Goal: Information Seeking & Learning: Check status

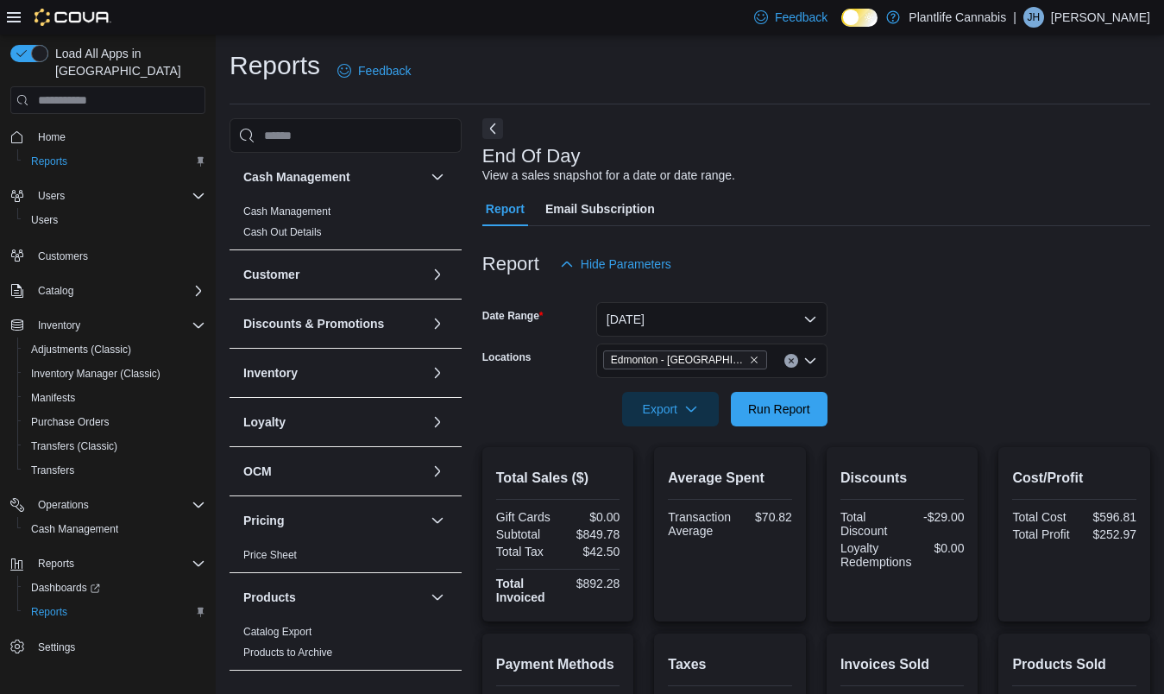
scroll to position [261, 0]
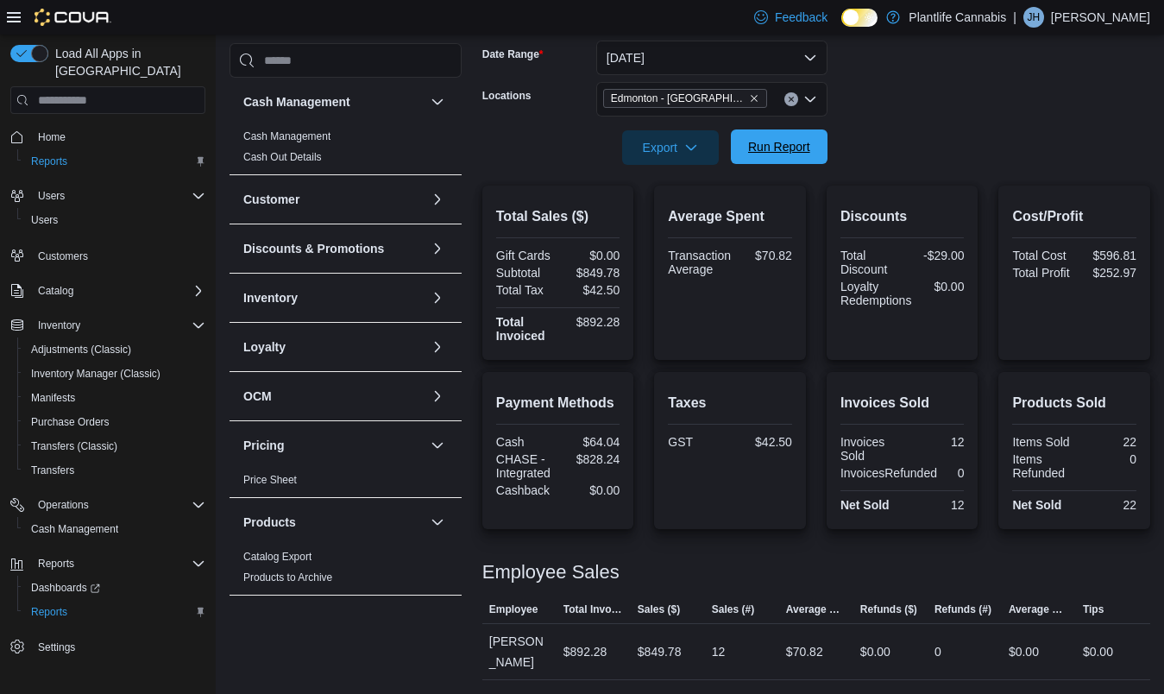
click at [795, 154] on span "Run Report" at bounding box center [779, 146] width 62 height 17
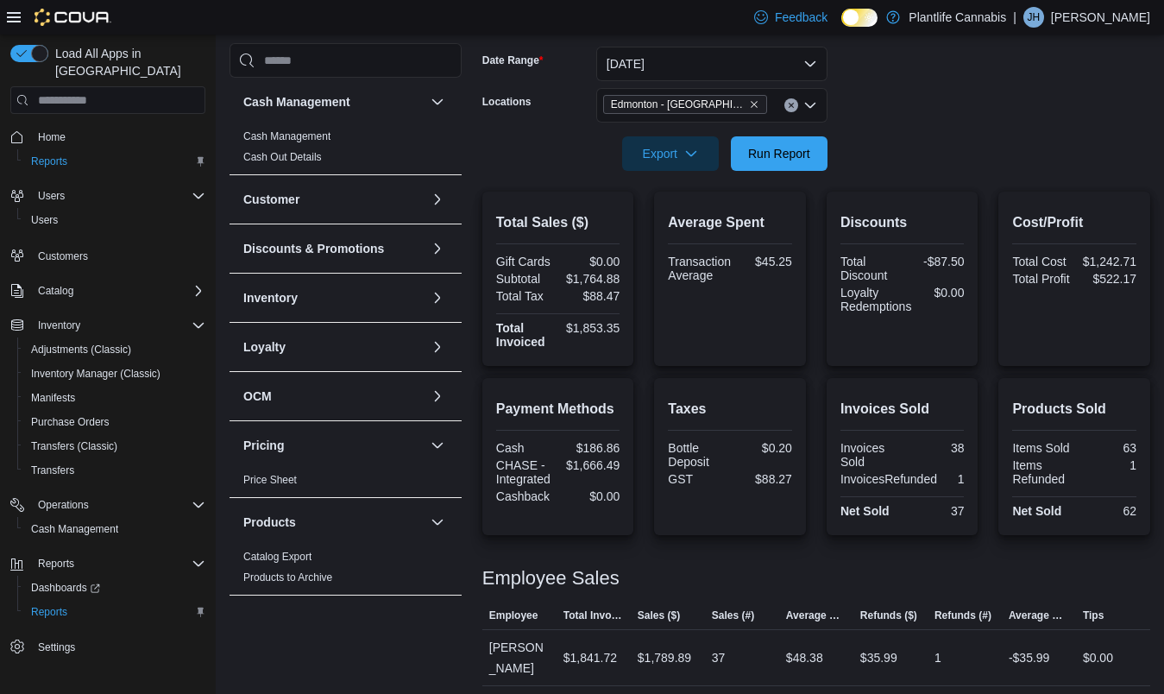
scroll to position [317, 0]
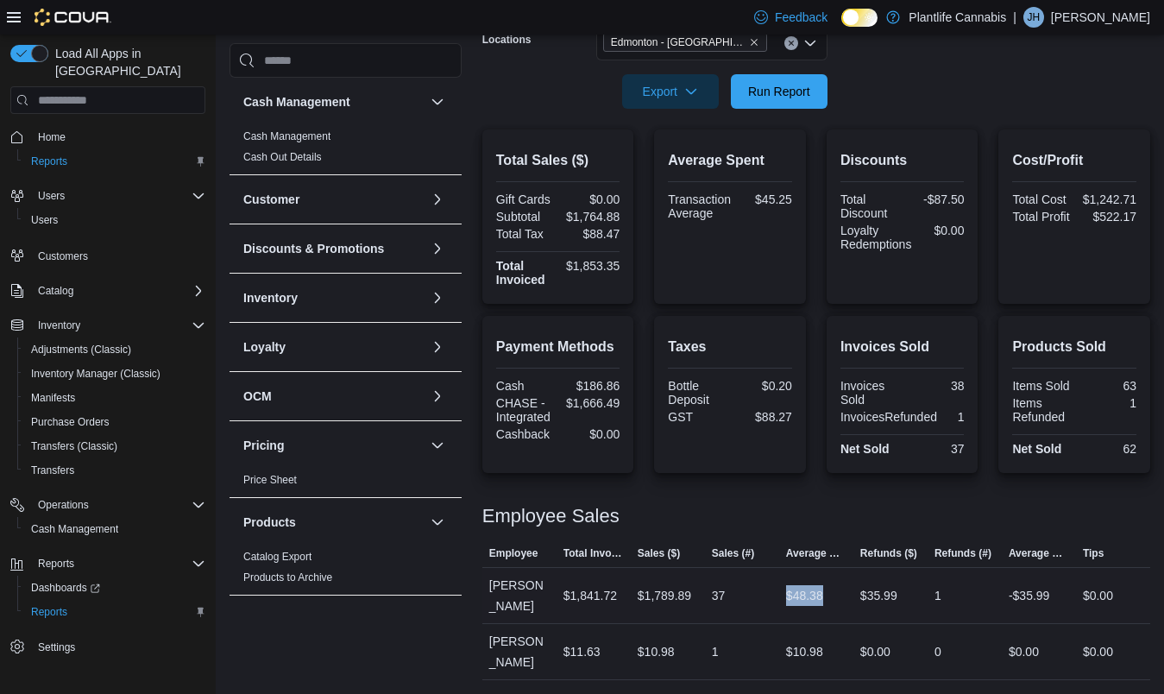
drag, startPoint x: 837, startPoint y: 606, endPoint x: 779, endPoint y: 602, distance: 57.9
click at [777, 602] on tr "Employee [PERSON_NAME] Total Invoiced $1,841.72 Sales ($) $1,789.89 Sales (#) 3…" at bounding box center [816, 596] width 668 height 56
drag, startPoint x: 786, startPoint y: 192, endPoint x: 819, endPoint y: 192, distance: 32.8
click at [819, 192] on div "Total Sales ($) Gift Cards $0.00 Subtotal $1,764.88 Total Tax $88.47 Total Invo…" at bounding box center [816, 216] width 668 height 174
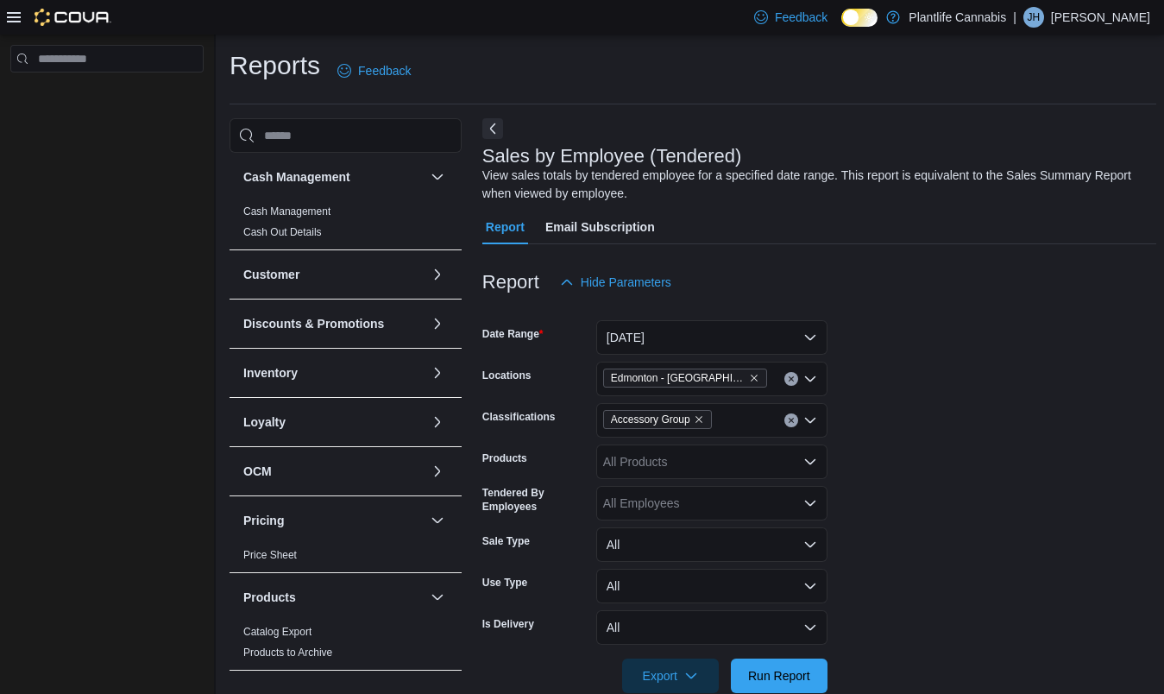
scroll to position [34, 0]
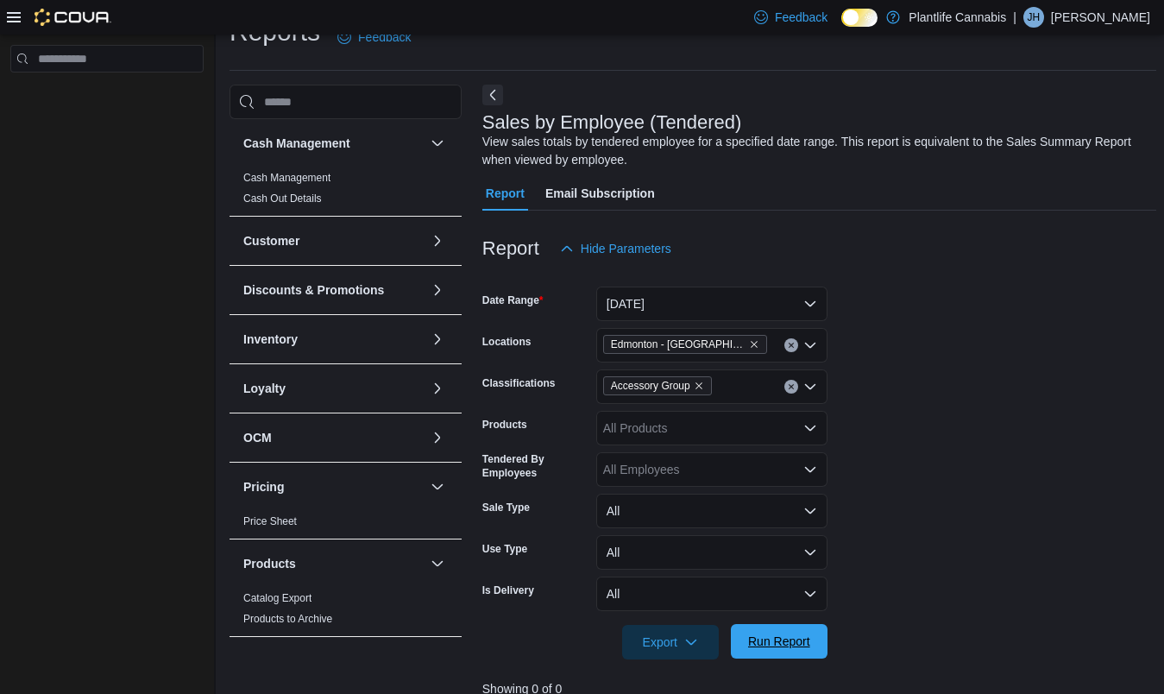
click at [752, 645] on span "Run Report" at bounding box center [779, 640] width 62 height 17
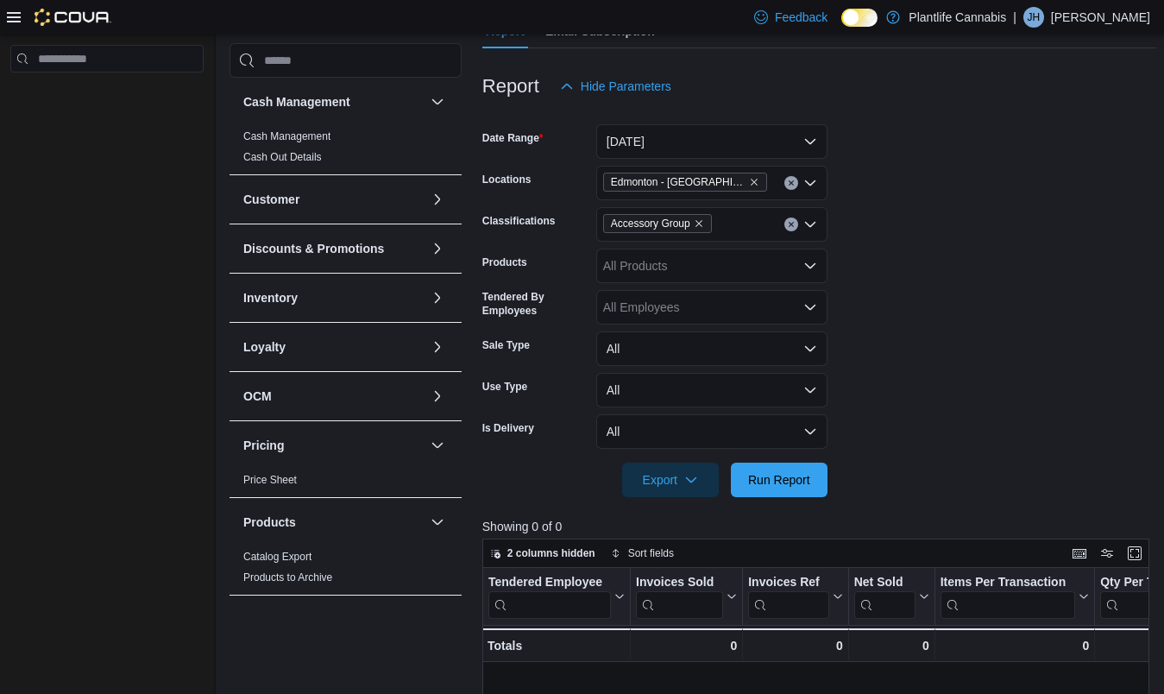
scroll to position [252, 0]
